Goal: Task Accomplishment & Management: Manage account settings

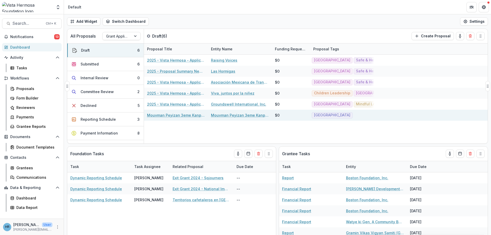
click at [196, 112] on div "Mouvman Peyizan 3eme Kanperin (MP3K) - 2025 - Vista Hermosa - Application" at bounding box center [176, 115] width 58 height 11
click at [195, 115] on link "Mouvman Peyizan 3eme Kanperin (MP3K) - 2025 - Vista Hermosa - Application" at bounding box center [176, 115] width 58 height 5
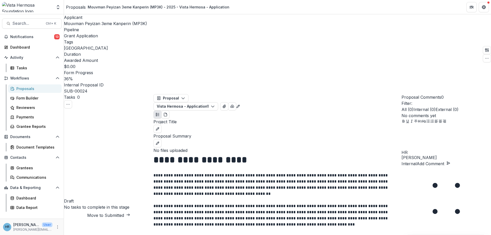
scroll to position [328, 0]
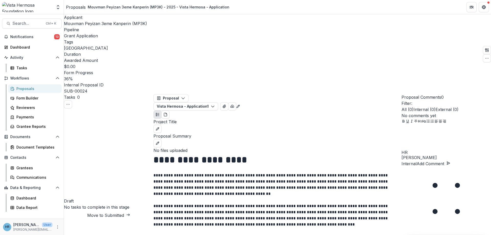
scroll to position [154, 0]
click at [77, 8] on div "Proposals" at bounding box center [76, 7] width 20 height 6
